Goal: Information Seeking & Learning: Learn about a topic

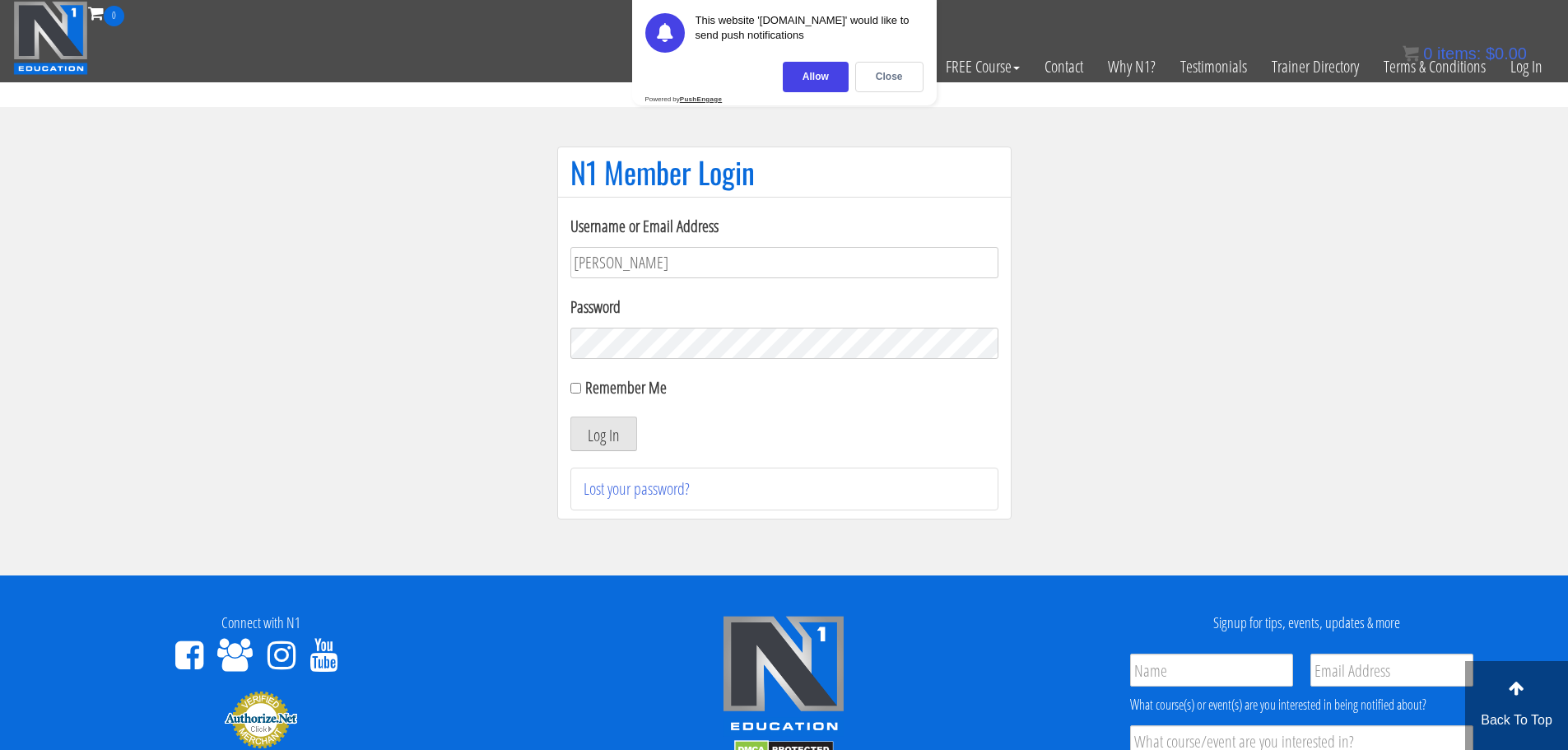
type input "[PERSON_NAME][EMAIL_ADDRESS][DOMAIN_NAME]"
click at [571, 416] on button "Log In" at bounding box center [604, 434] width 67 height 35
click at [871, 59] on div "This website 'n1.education' would like to send push notifications Allow Close P…" at bounding box center [784, 53] width 305 height 106
click at [879, 71] on div "Close" at bounding box center [889, 77] width 69 height 31
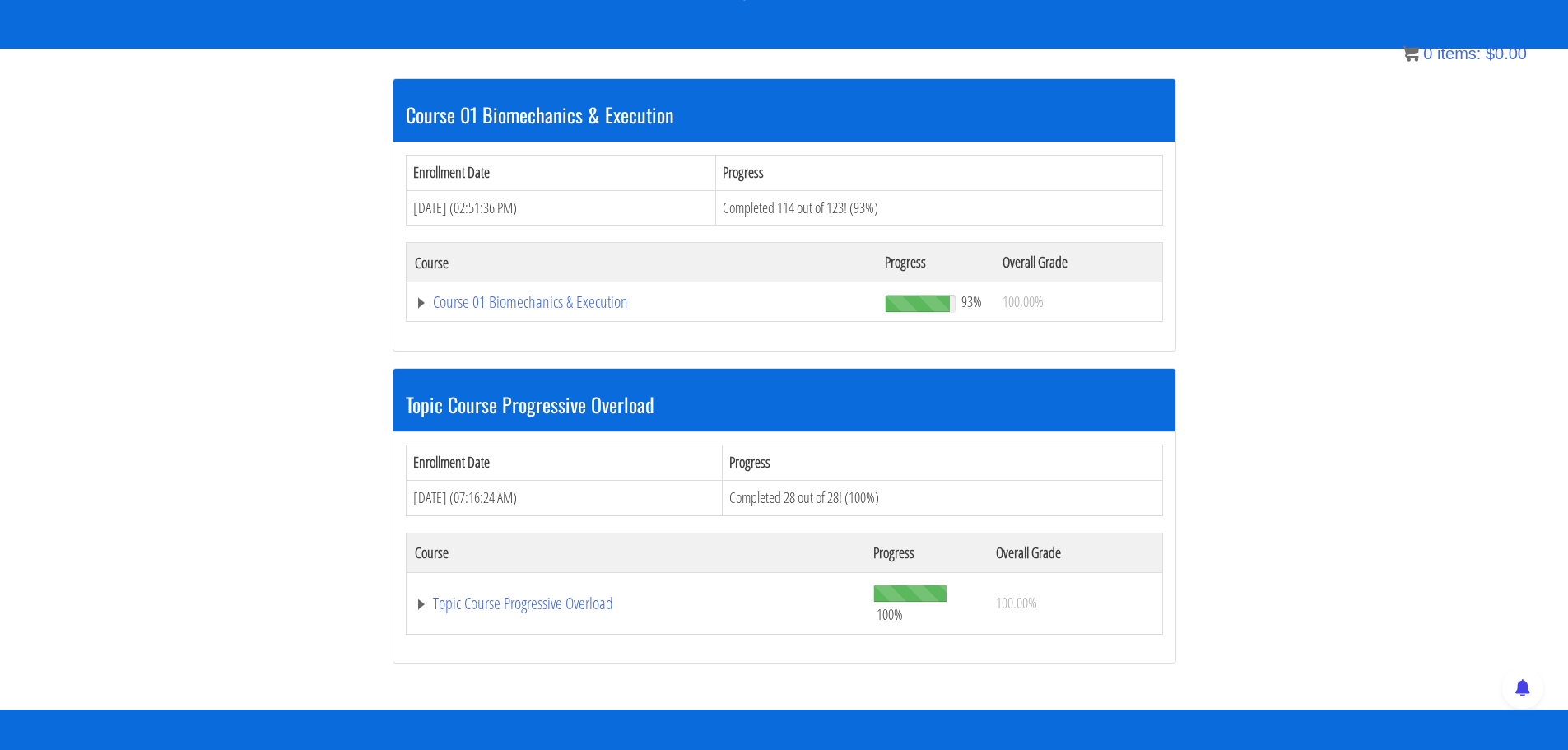
scroll to position [274, 0]
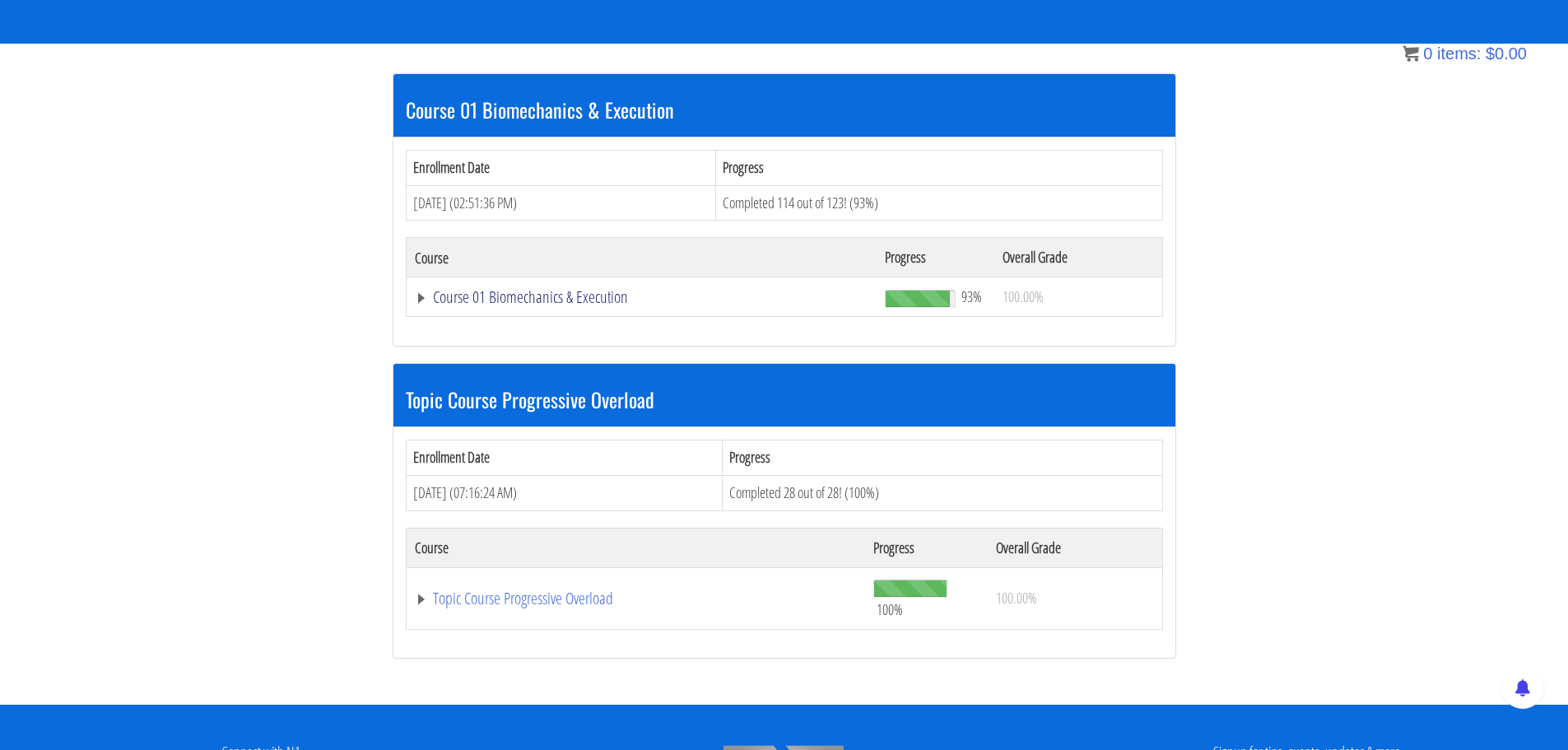
click at [585, 301] on link "Course 01 Biomechanics & Execution" at bounding box center [642, 297] width 454 height 17
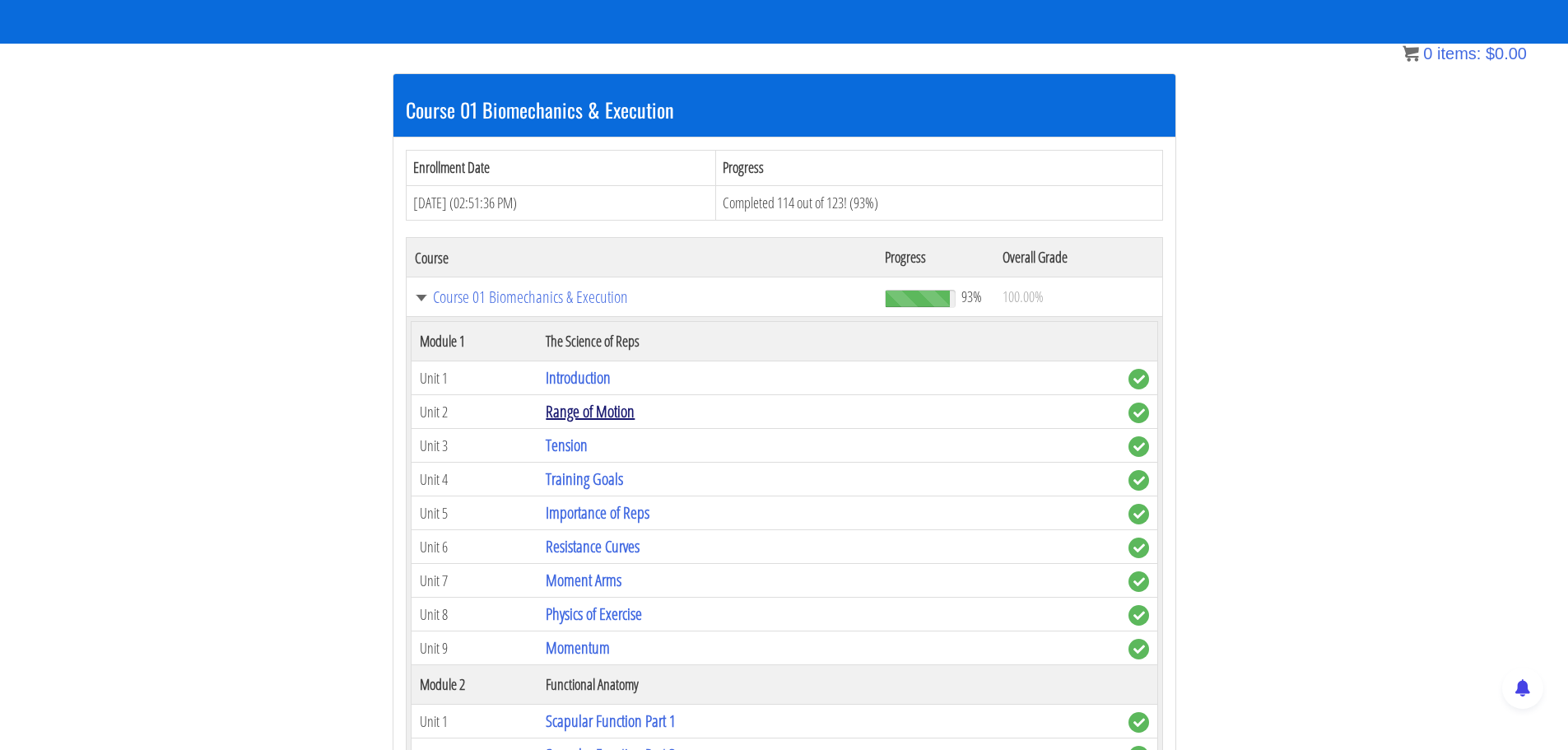
click at [613, 401] on link "Range of Motion" at bounding box center [590, 411] width 89 height 22
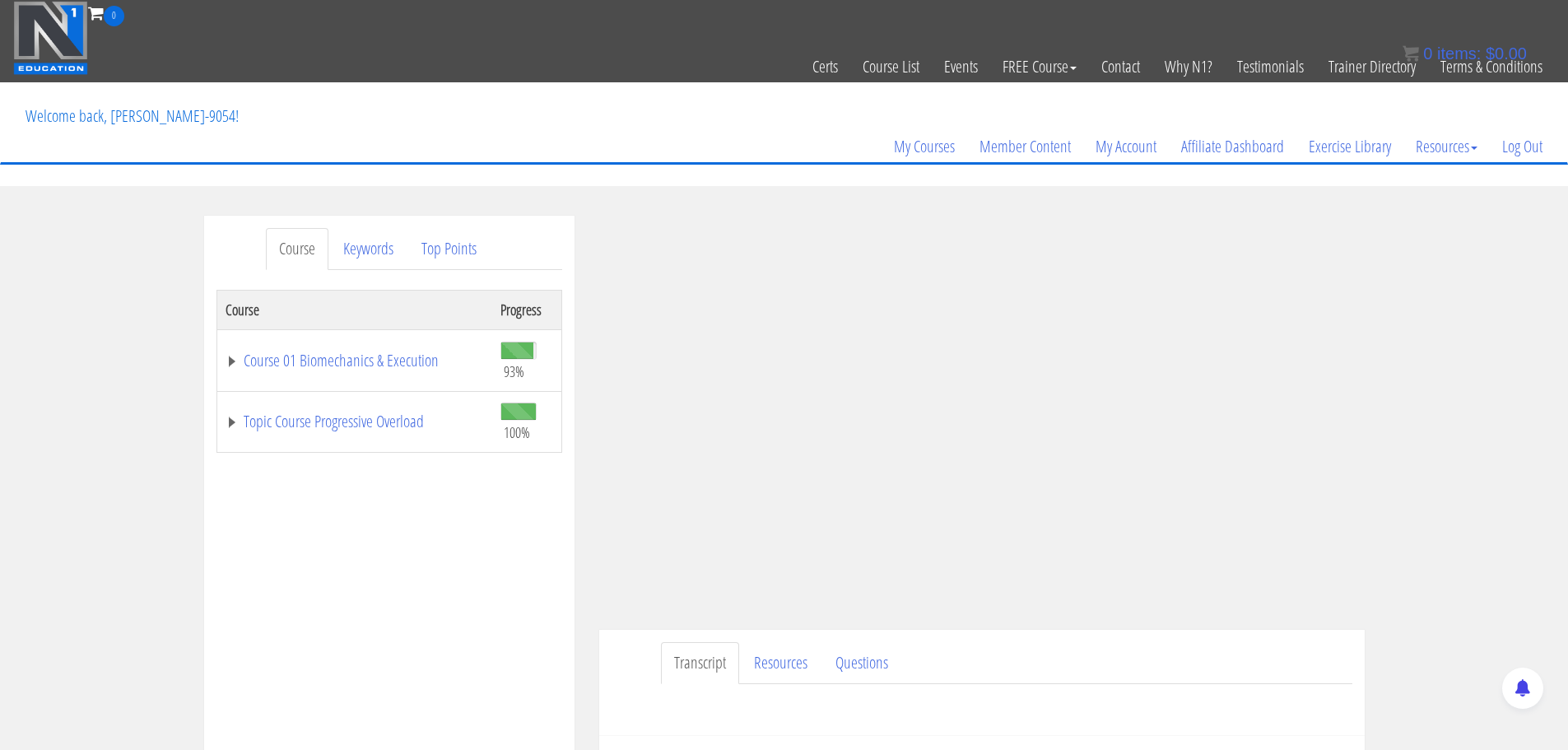
click at [1437, 230] on div "Course Keywords Top Points Course Progress Course 01 Biomechanics & Execution 9…" at bounding box center [784, 681] width 1568 height 931
click at [1489, 348] on div "Course Keywords Top Points Course Progress Course 01 Biomechanics & Execution 9…" at bounding box center [784, 681] width 1568 height 931
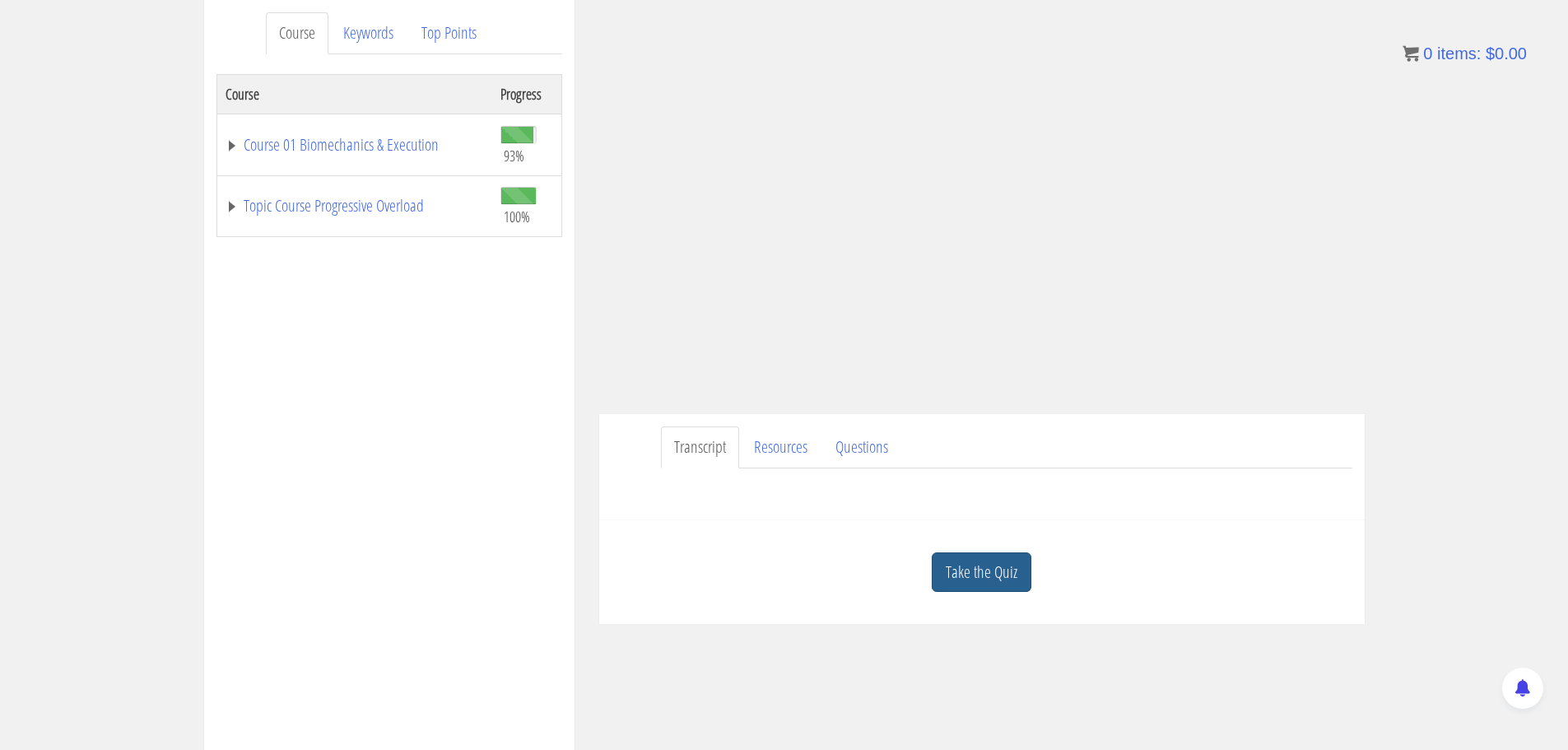
scroll to position [2, 0]
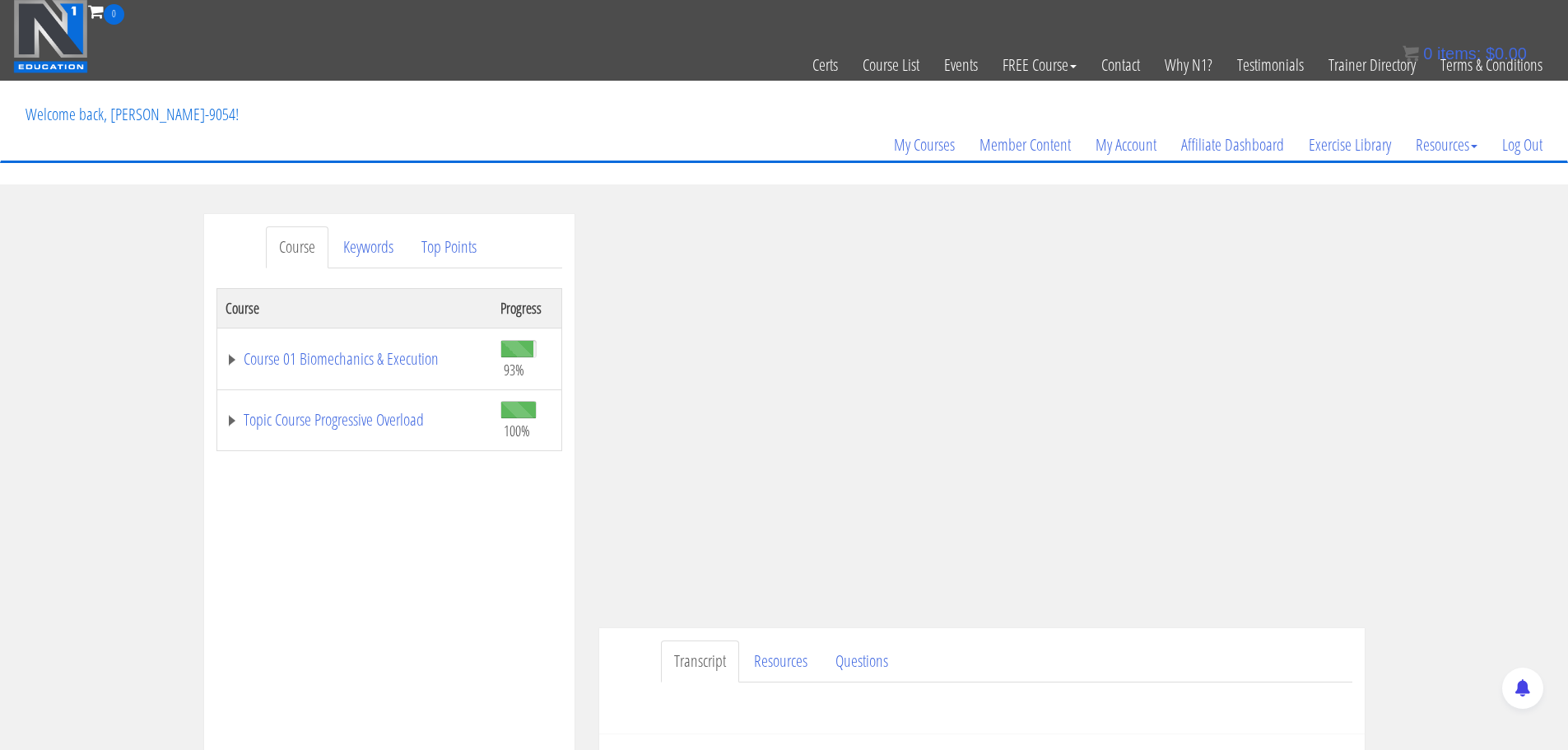
click at [1447, 463] on div "Course Keywords Top Points Course Progress Course 01 Biomechanics & Execution 9…" at bounding box center [784, 679] width 1568 height 931
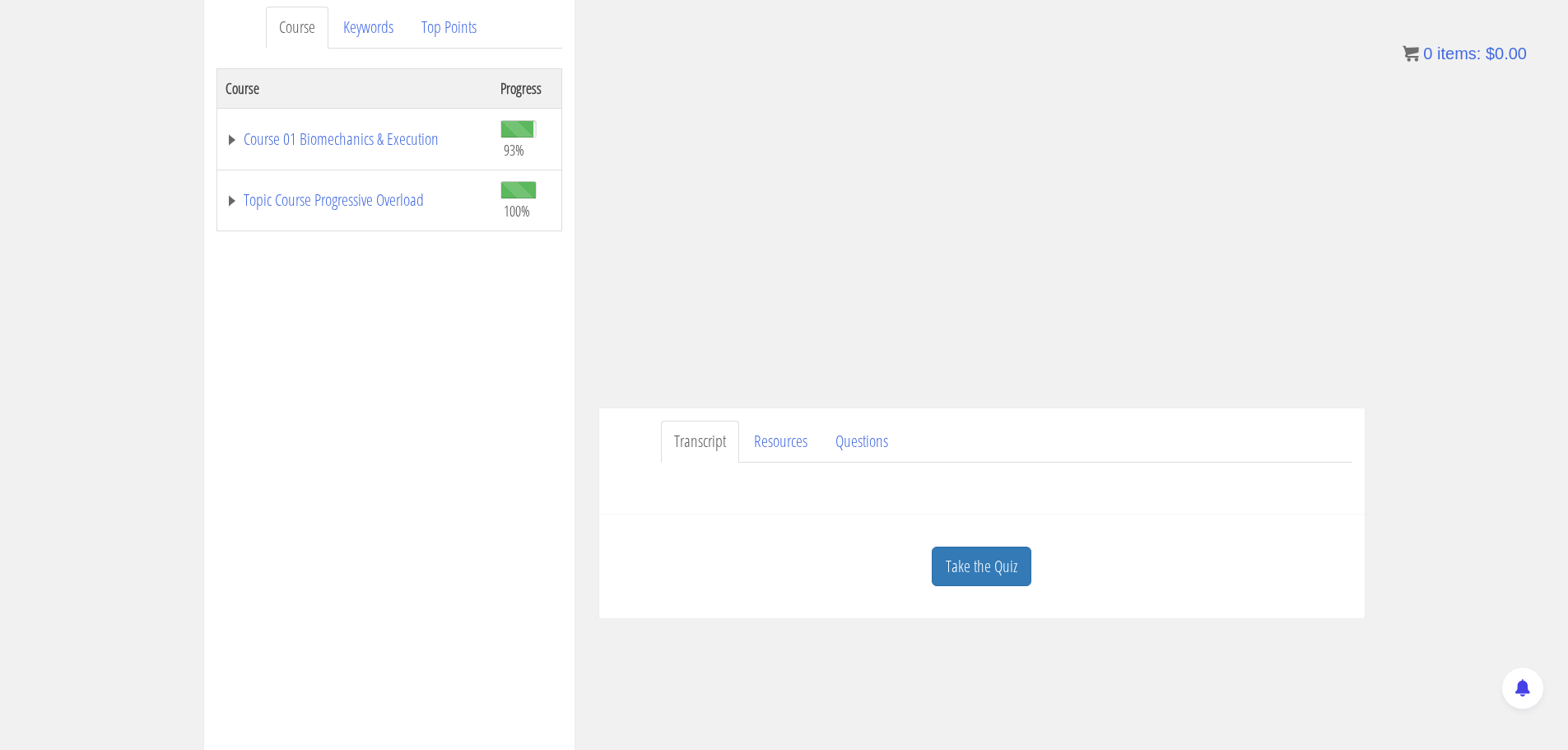
scroll to position [57, 0]
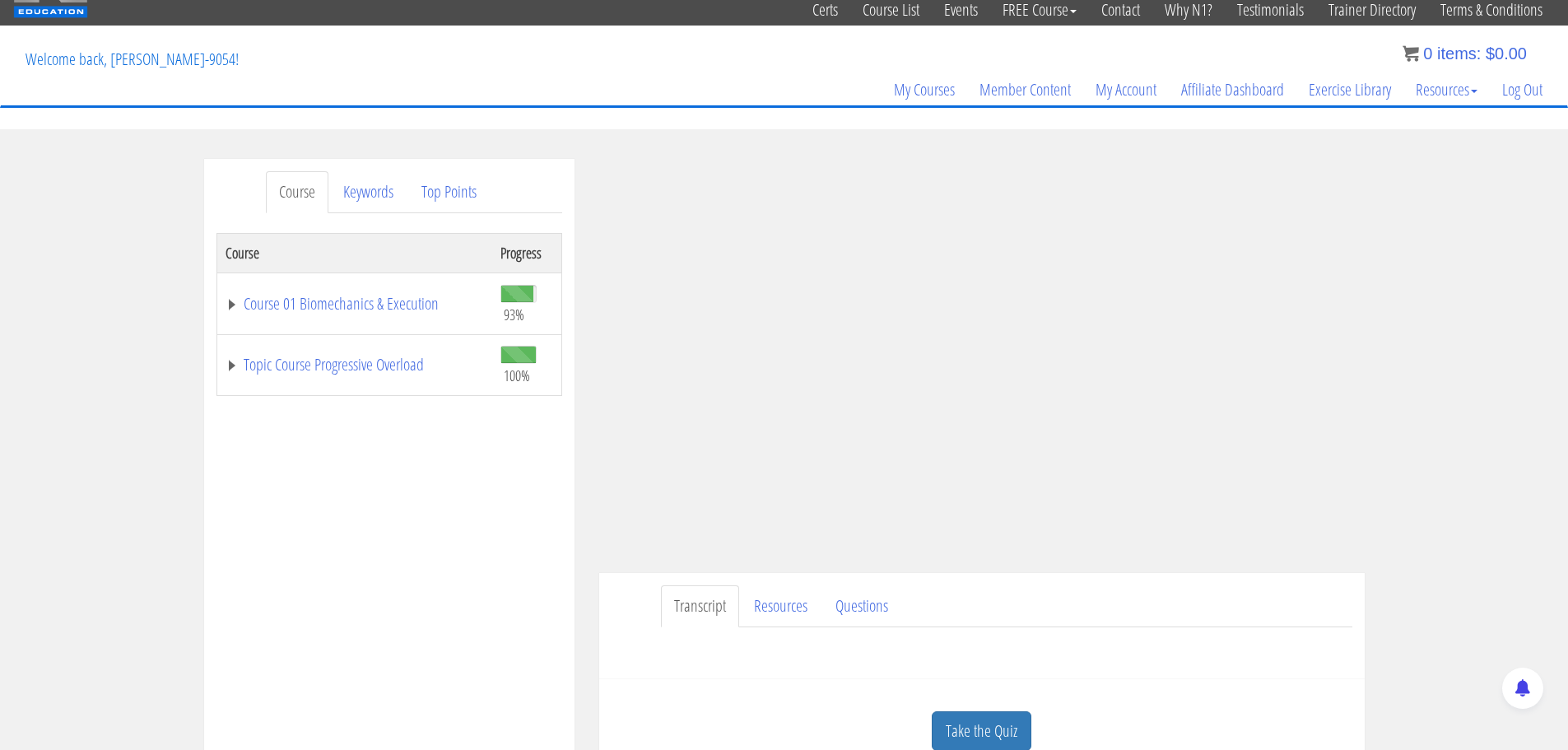
click at [1444, 386] on div "Course Keywords Top Points Course Progress Course 01 Biomechanics & Execution 9…" at bounding box center [784, 624] width 1568 height 931
click at [1425, 340] on div "Course Keywords Top Points Course Progress Course 01 Biomechanics & Execution 9…" at bounding box center [784, 624] width 1568 height 931
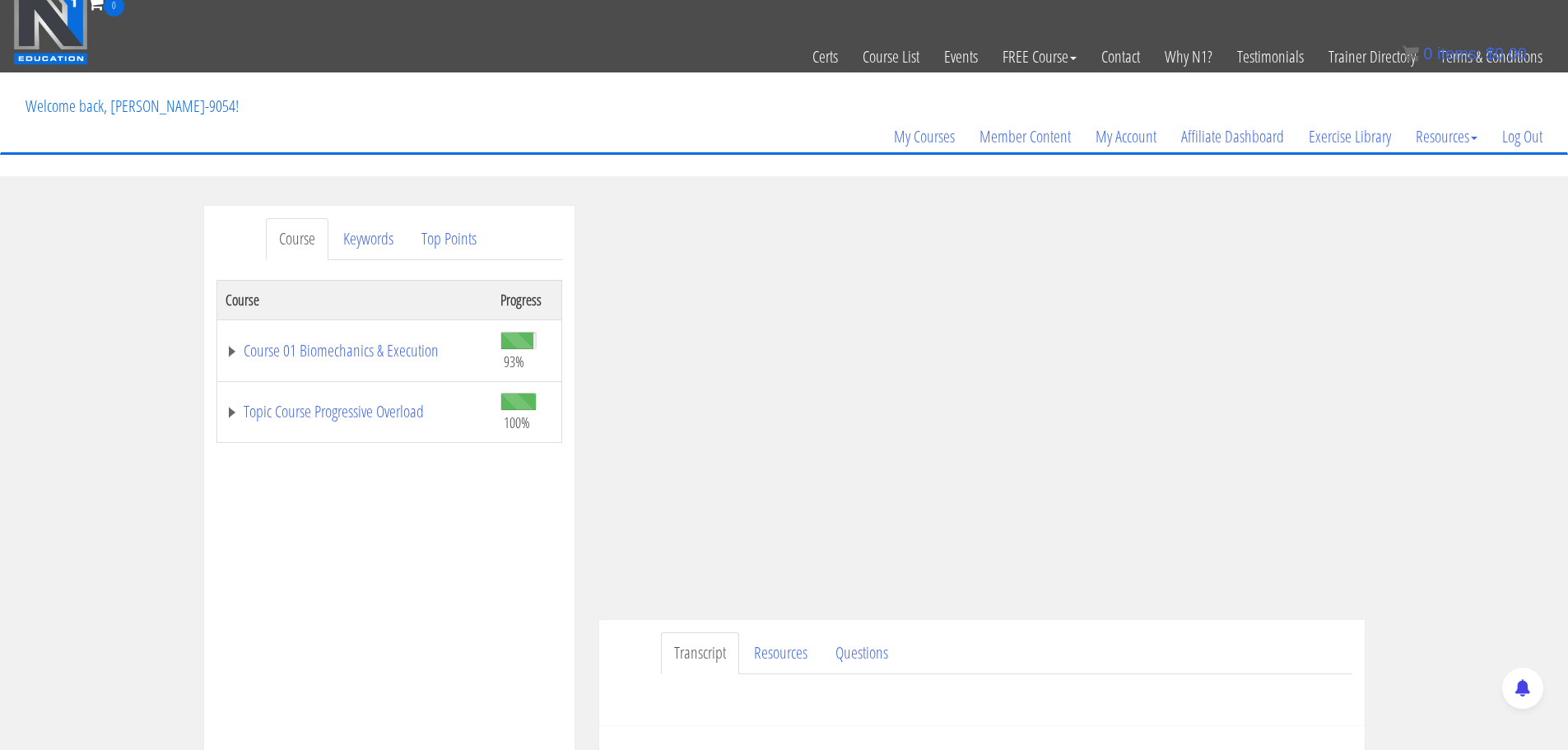
scroll to position [5, 0]
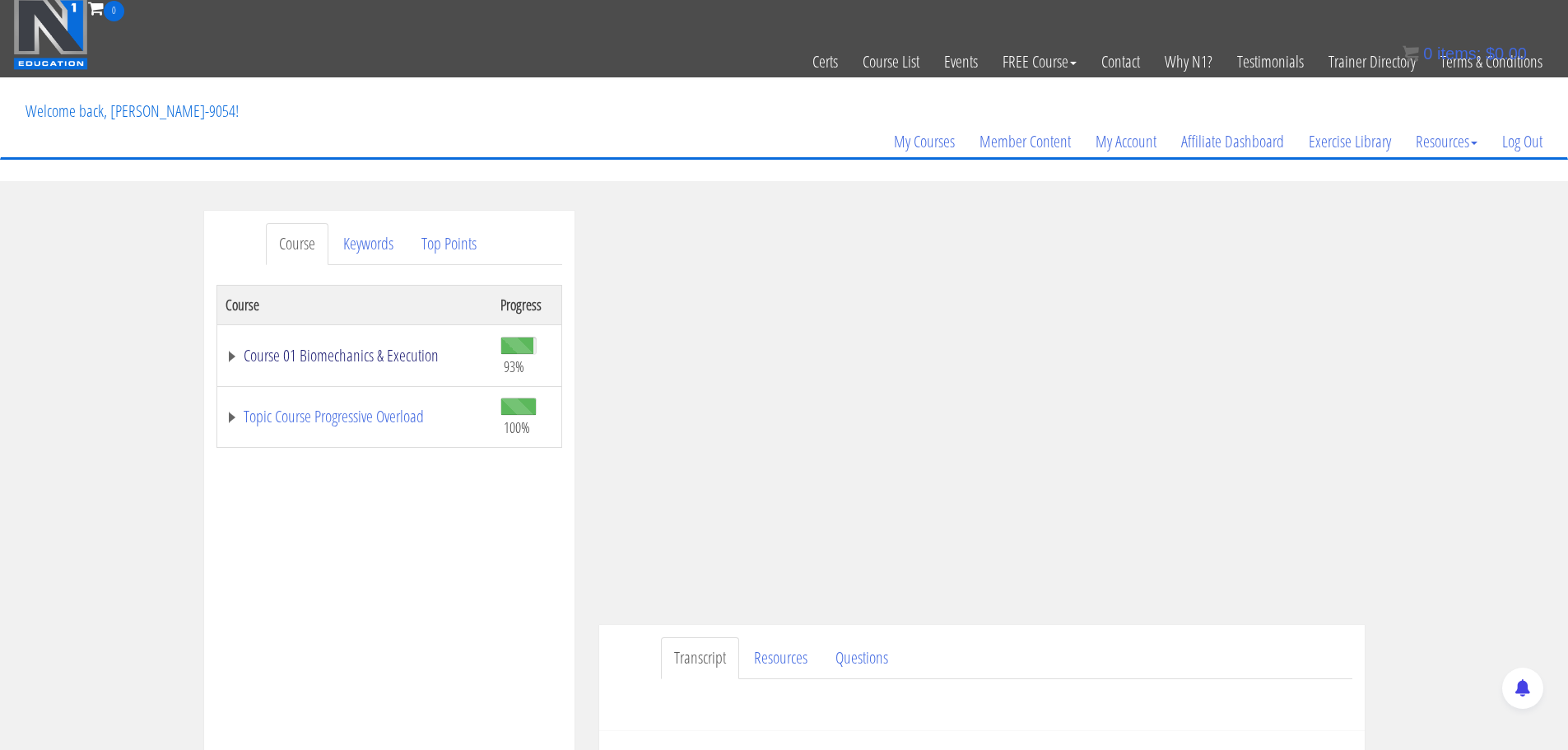
click at [225, 358] on link "Course 01 Biomechanics & Execution" at bounding box center [354, 356] width 258 height 17
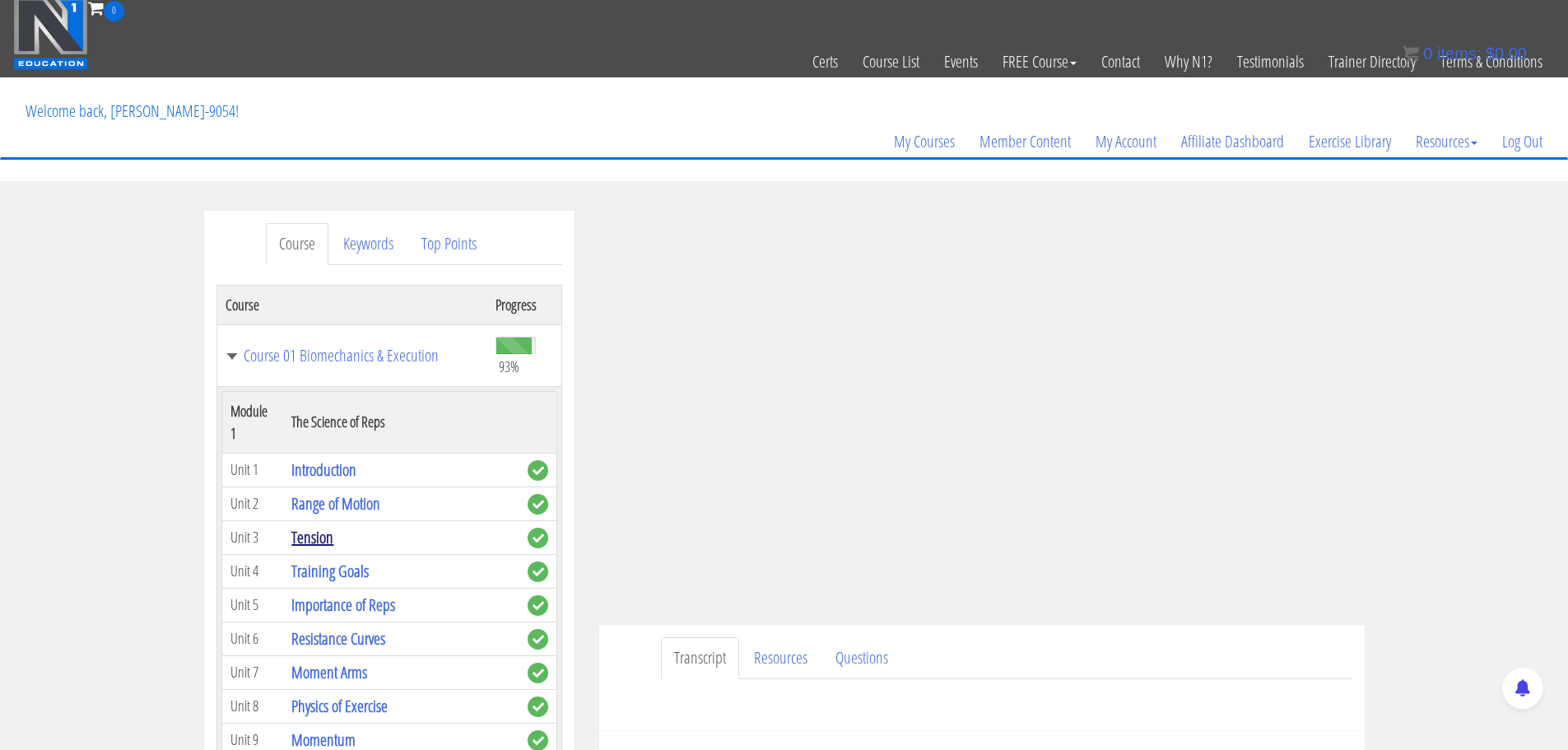
click at [315, 533] on link "Tension" at bounding box center [312, 537] width 42 height 22
click at [319, 534] on link "Tension" at bounding box center [312, 537] width 42 height 22
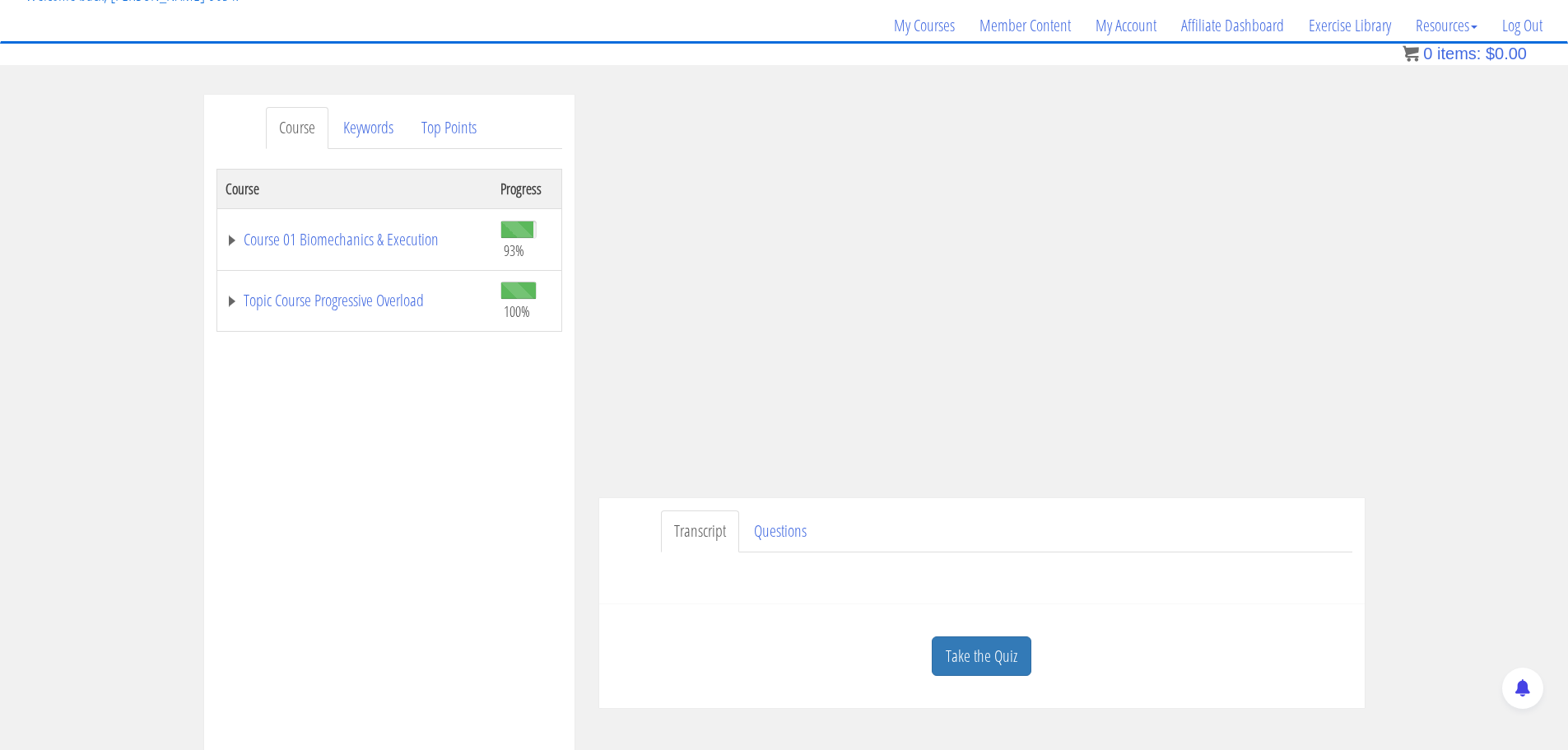
scroll to position [274, 0]
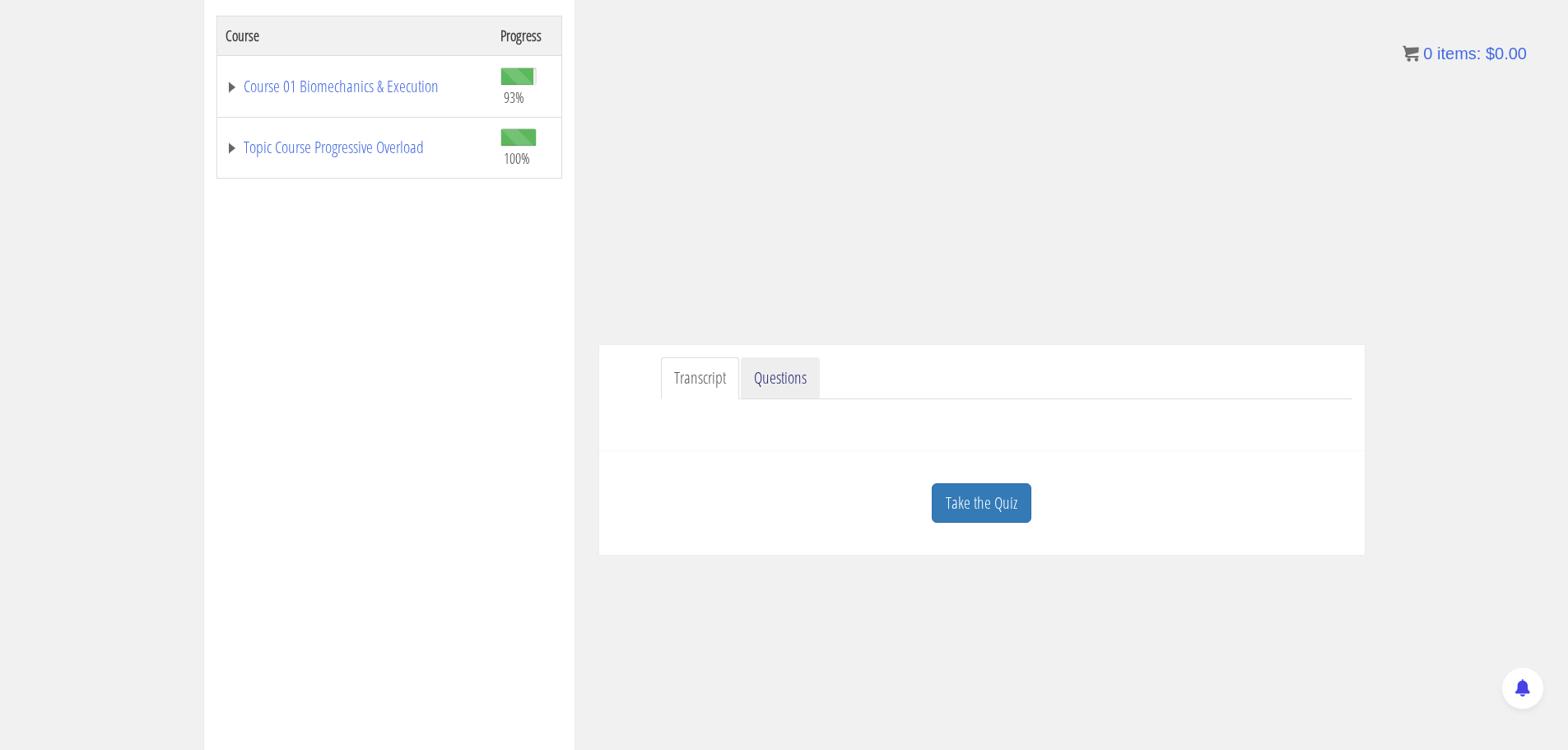
click at [811, 379] on link "Questions" at bounding box center [780, 378] width 79 height 42
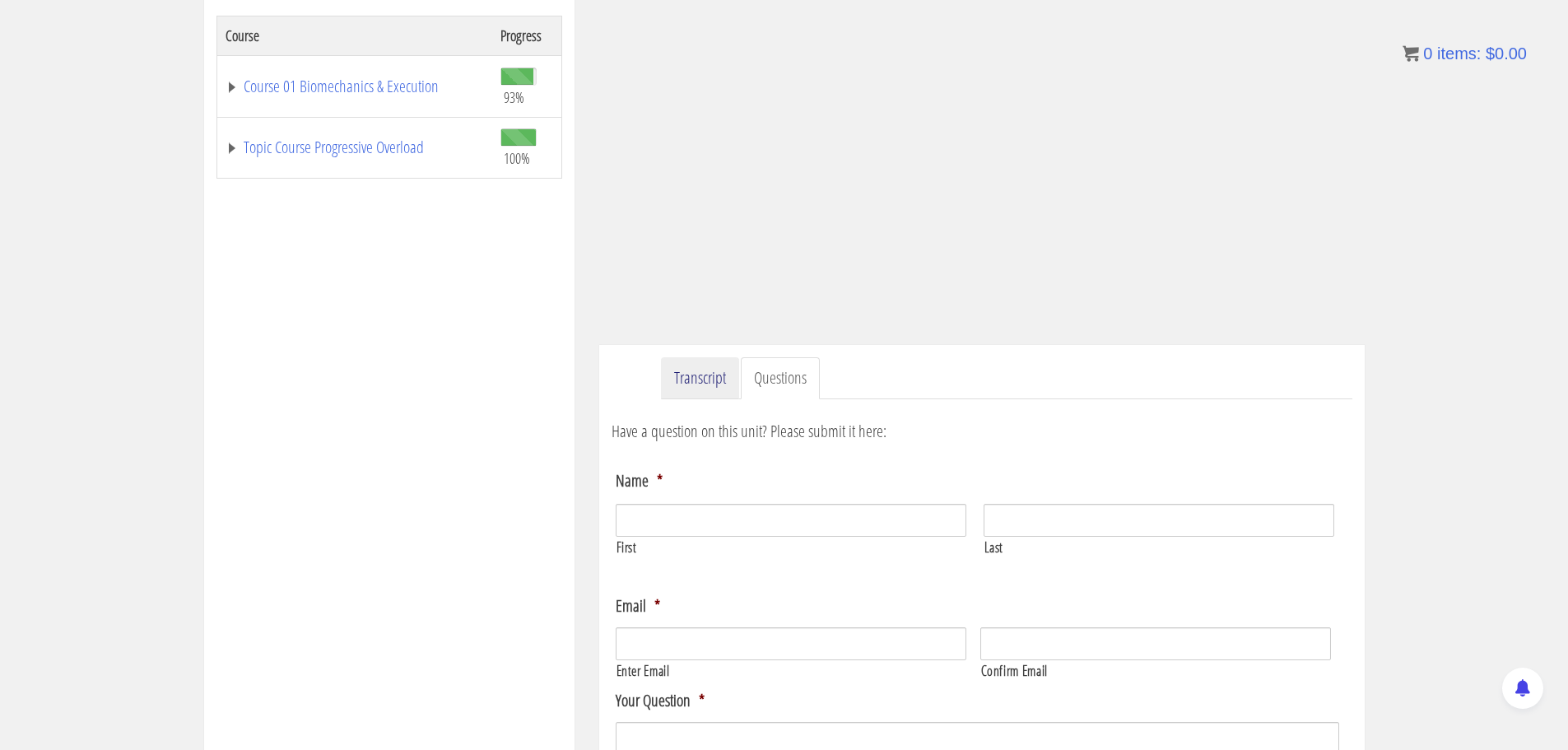
click at [715, 373] on link "Transcript" at bounding box center [700, 378] width 78 height 42
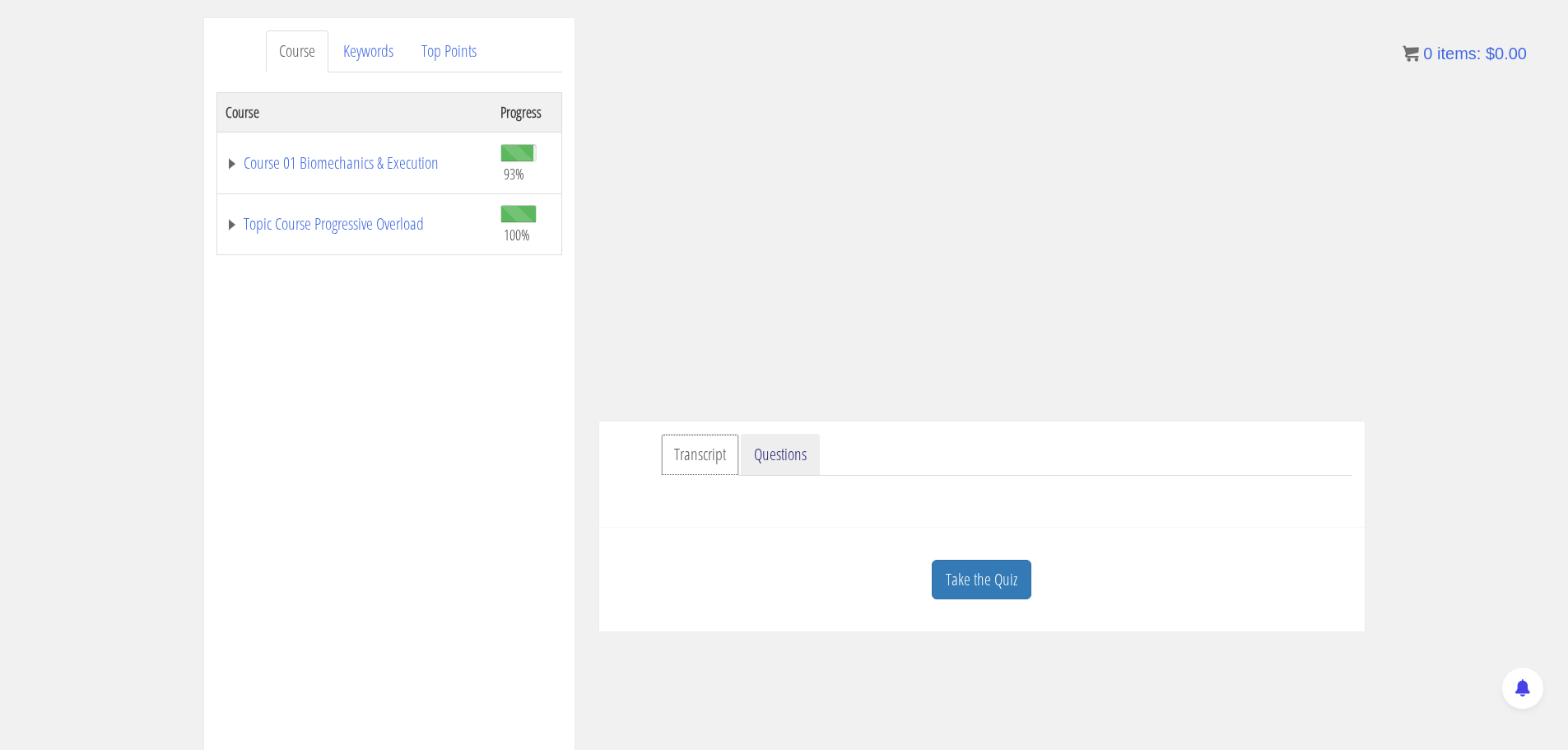
scroll to position [110, 0]
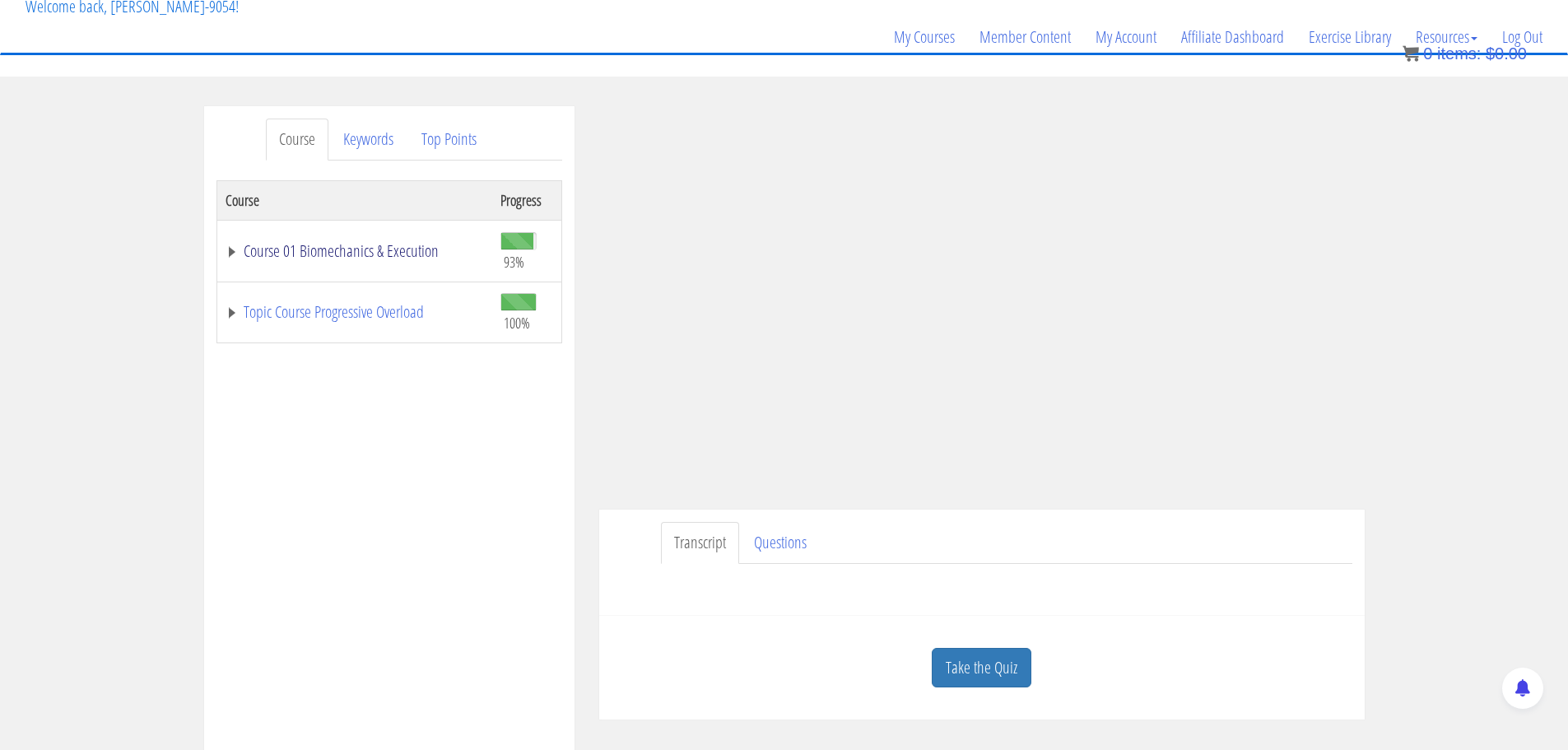
click at [238, 254] on link "Course 01 Biomechanics & Execution" at bounding box center [354, 251] width 258 height 17
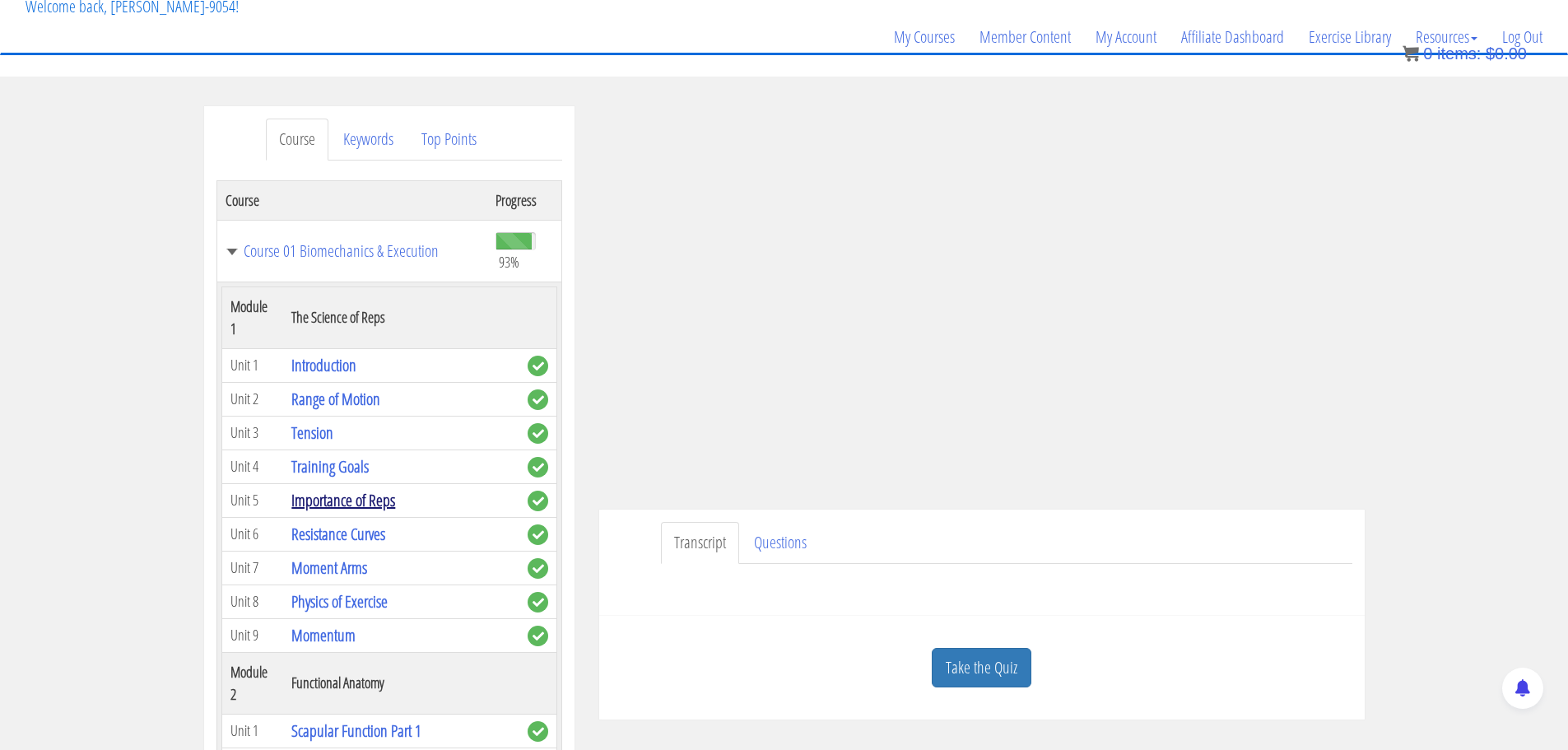
click at [381, 501] on link "Importance of Reps" at bounding box center [343, 500] width 104 height 22
click at [368, 498] on link "Importance of Reps" at bounding box center [343, 500] width 104 height 22
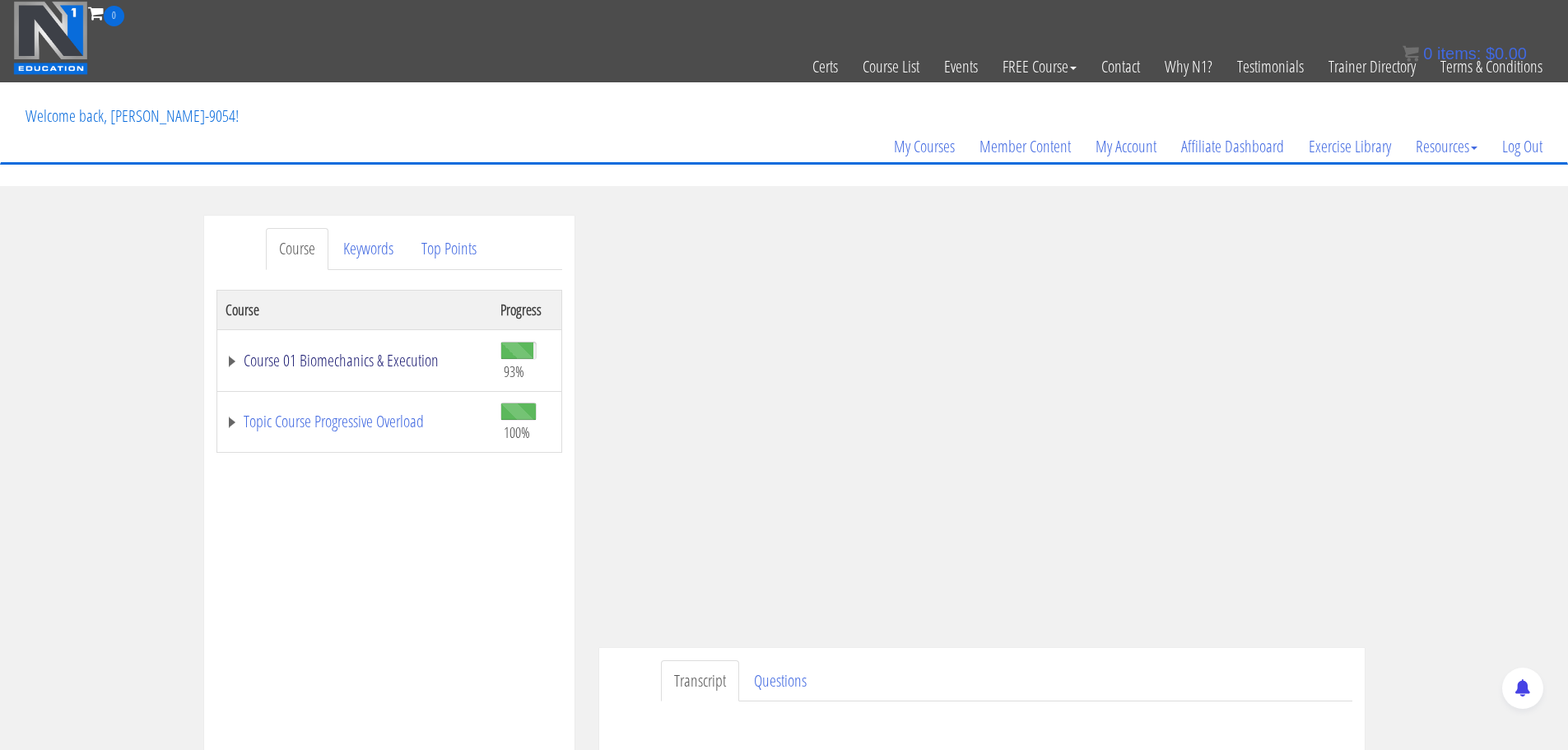
click at [225, 357] on link "Course 01 Biomechanics & Execution" at bounding box center [354, 361] width 258 height 17
click at [1436, 493] on div "Course Keywords Top Points Course Progress Course 01 Biomechanics & Execution 9…" at bounding box center [784, 681] width 1568 height 931
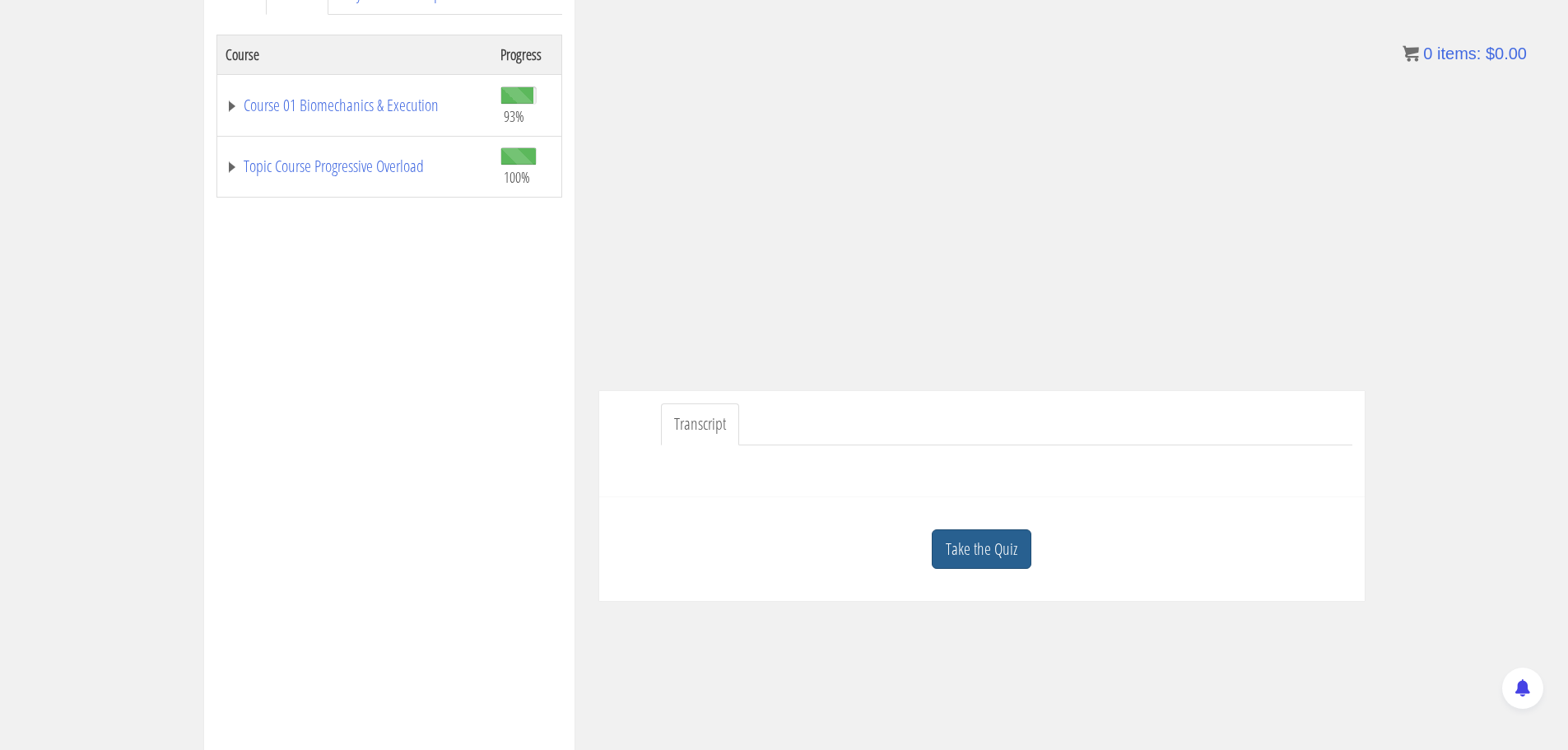
scroll to position [274, 0]
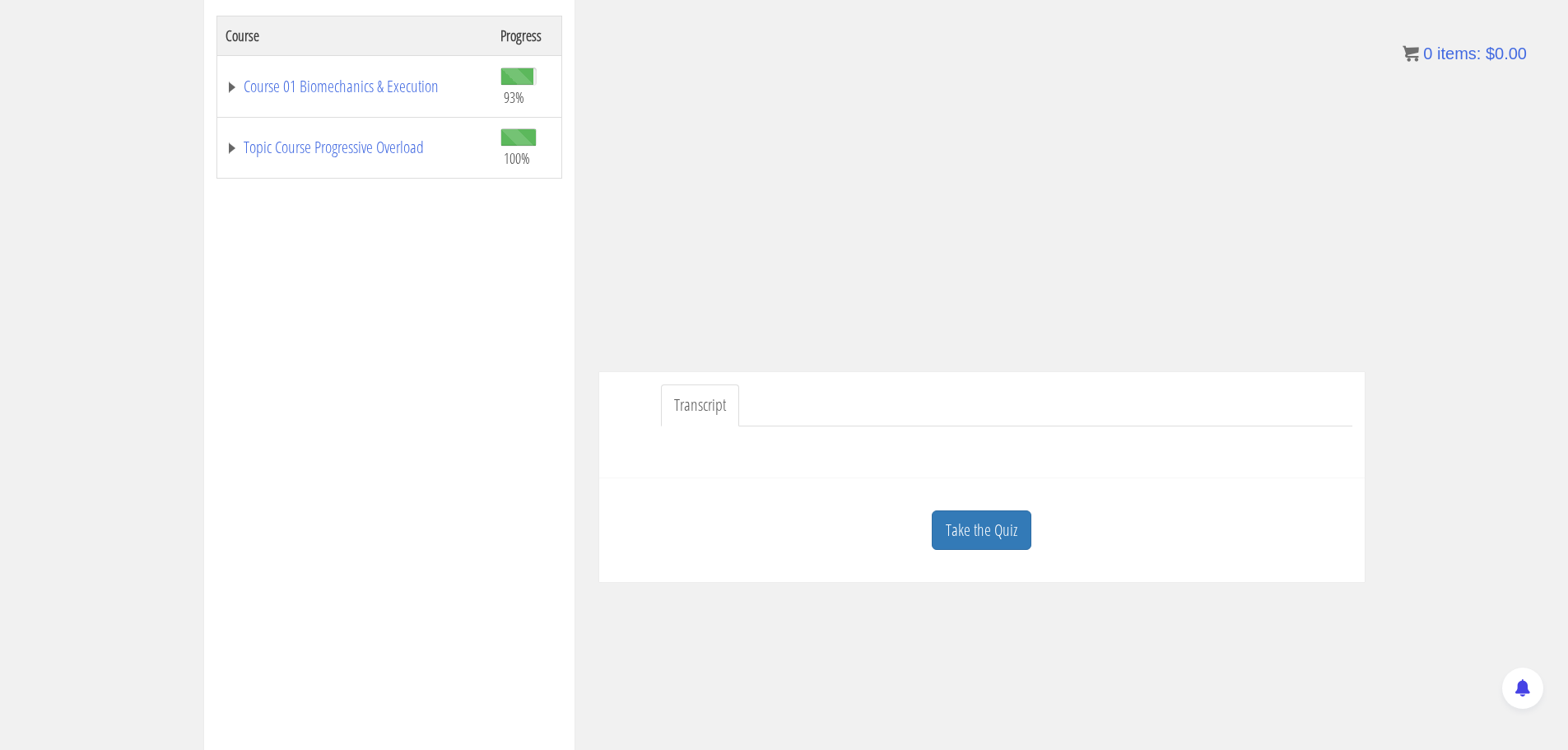
click at [732, 462] on div at bounding box center [982, 446] width 741 height 40
click at [728, 444] on div at bounding box center [982, 446] width 741 height 40
click at [700, 418] on link "Transcript" at bounding box center [700, 406] width 78 height 42
click at [695, 408] on link "Transcript" at bounding box center [700, 406] width 78 height 42
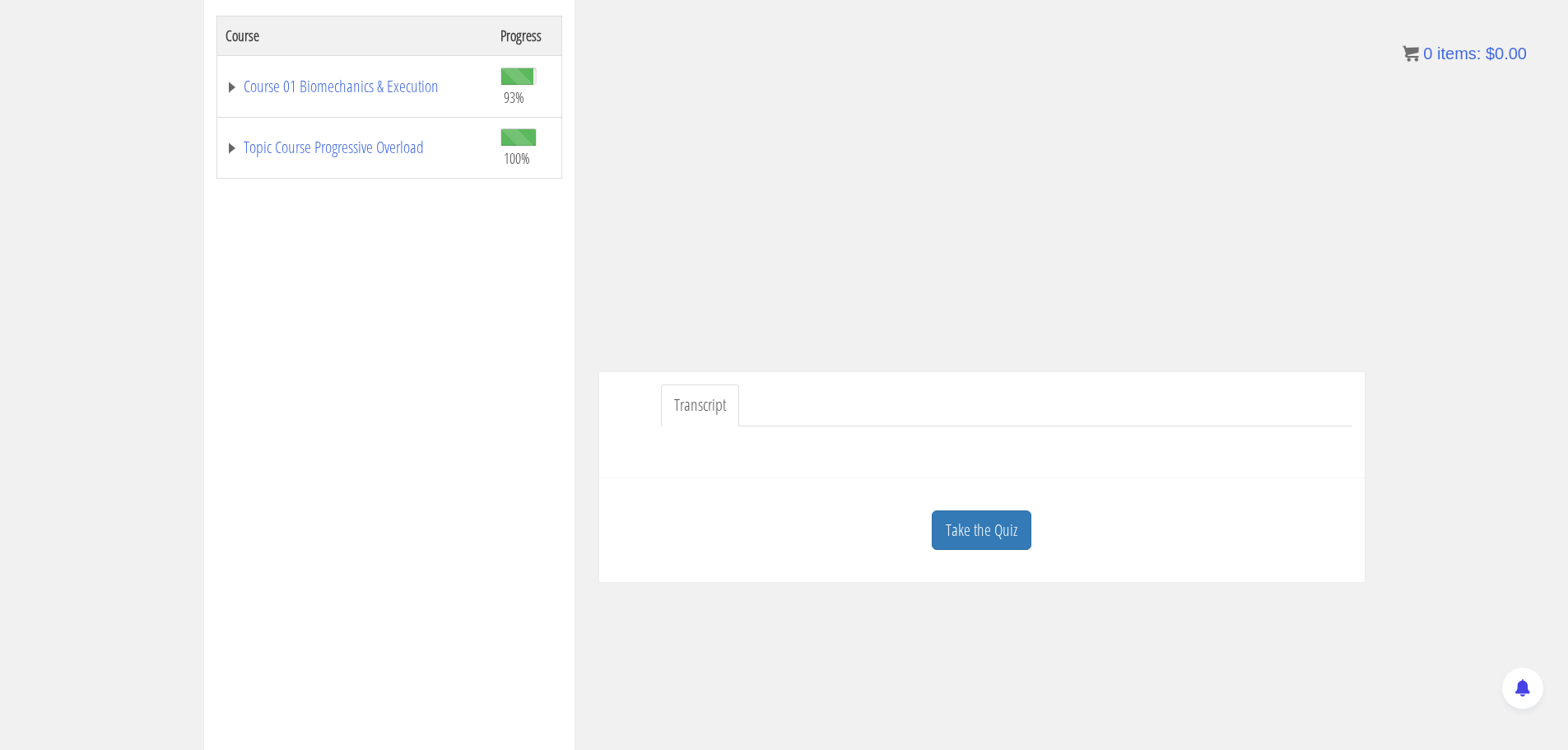
click at [695, 408] on link "Transcript" at bounding box center [700, 406] width 78 height 42
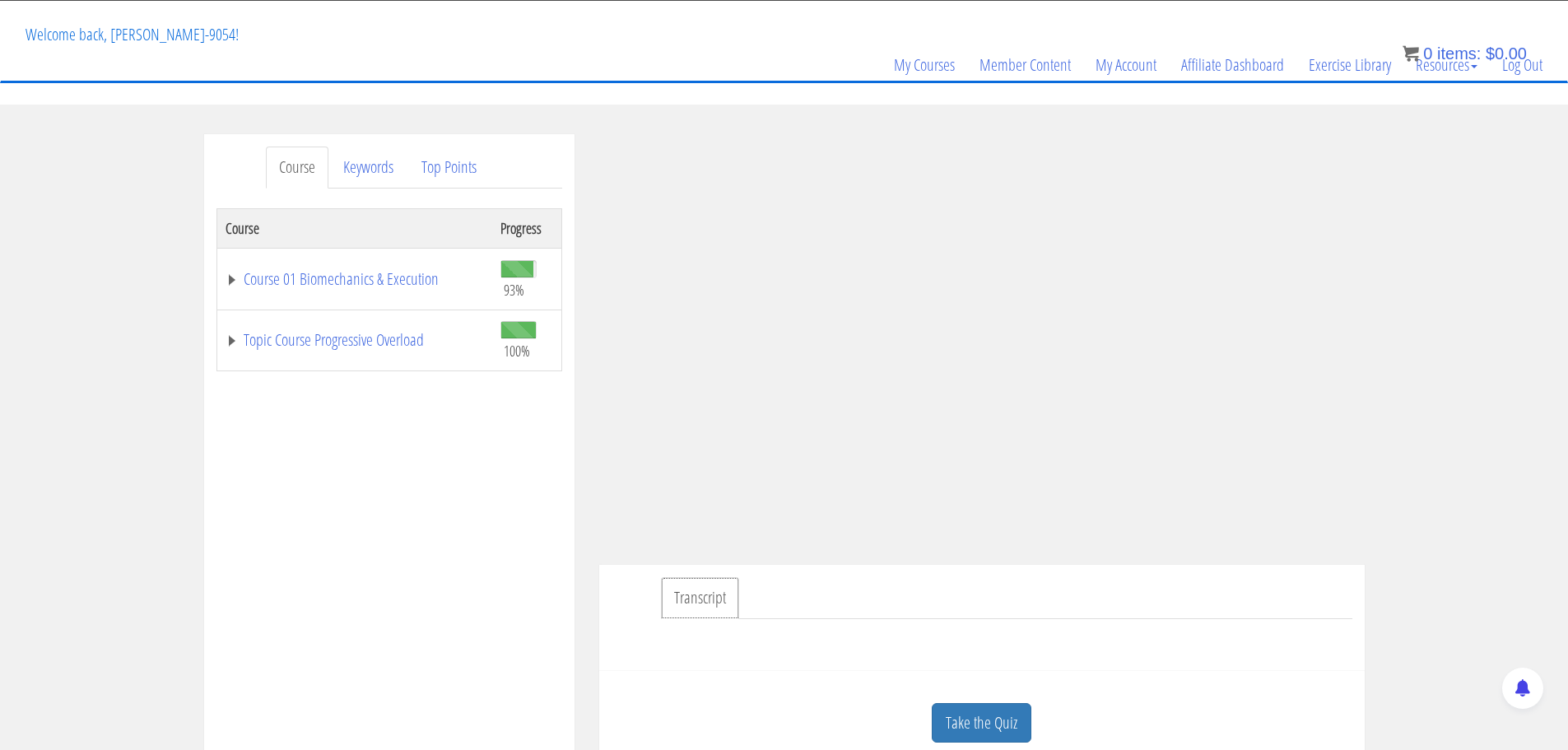
scroll to position [55, 0]
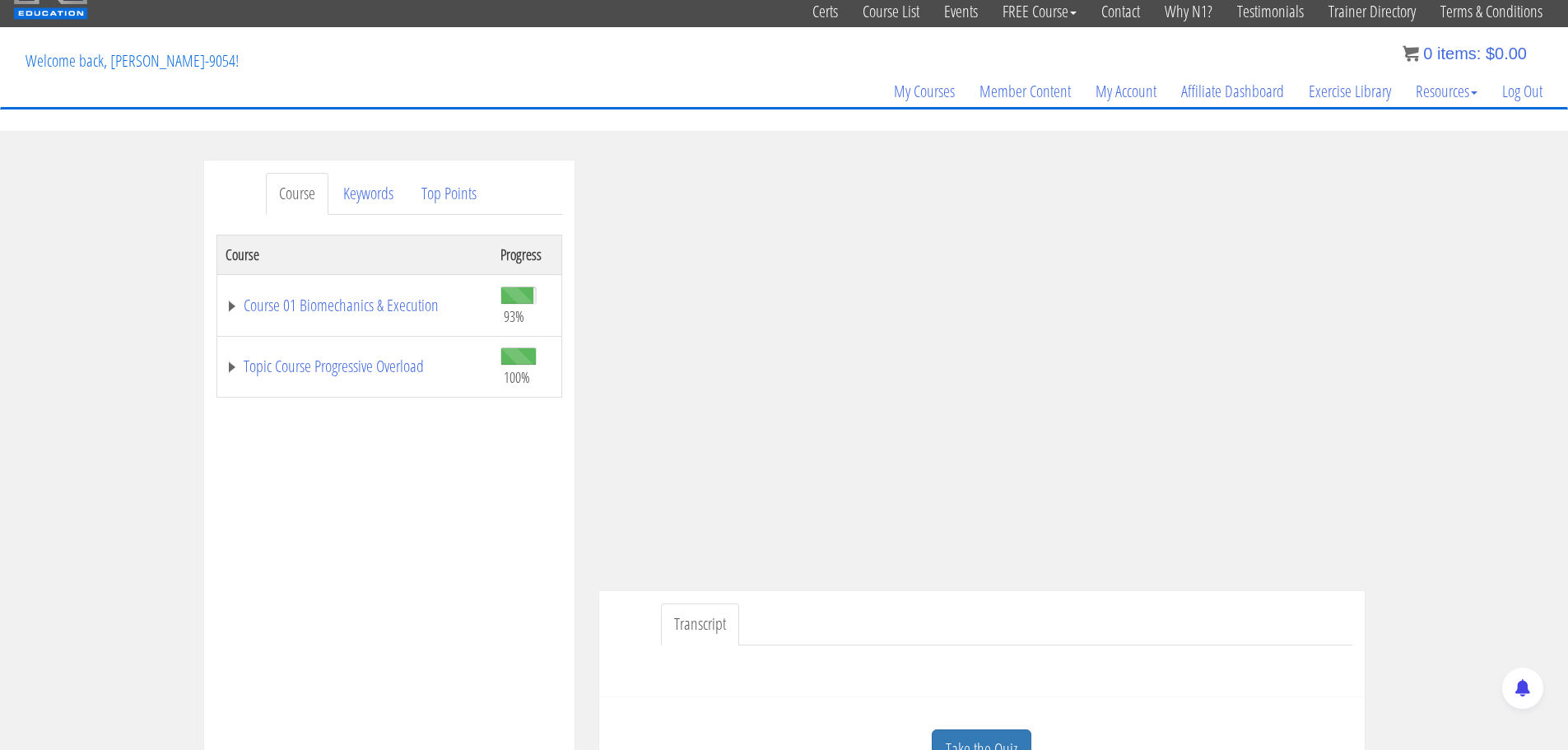
click at [475, 556] on div "Course Progress Course 01 Biomechanics & Execution 93% Module 1 The Science of …" at bounding box center [389, 646] width 346 height 824
